Goal: Information Seeking & Learning: Stay updated

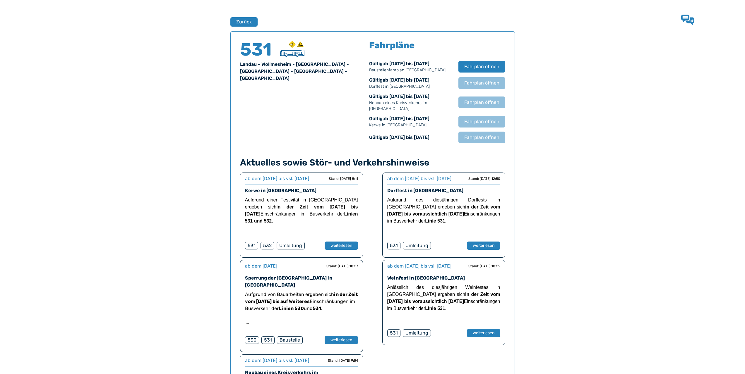
scroll to position [386, 0]
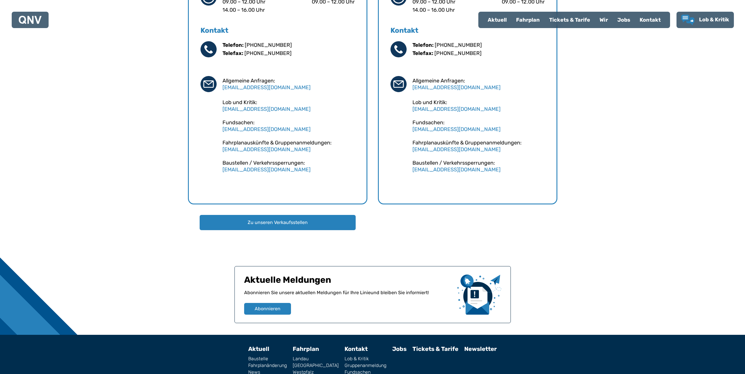
scroll to position [410, 0]
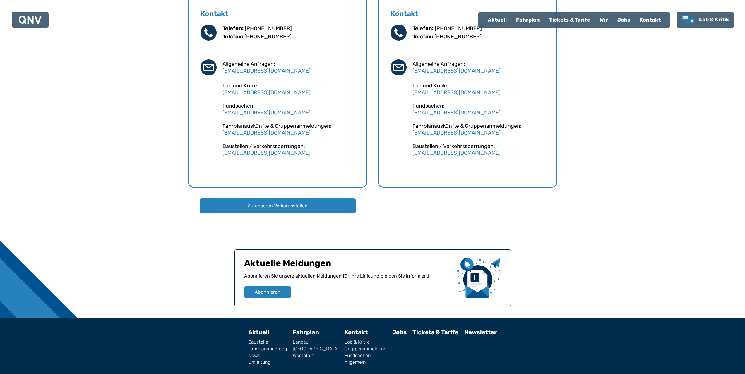
click at [493, 21] on div "Aktuell" at bounding box center [497, 19] width 28 height 15
select select "*"
